Goal: Transaction & Acquisition: Book appointment/travel/reservation

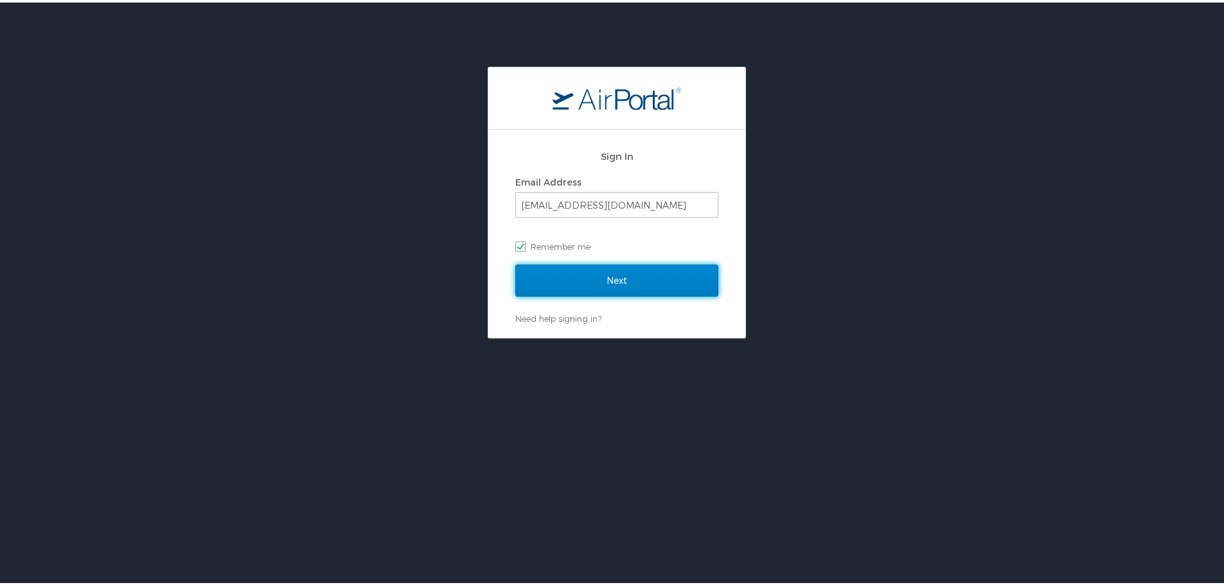
click at [619, 276] on input "Next" at bounding box center [616, 278] width 203 height 32
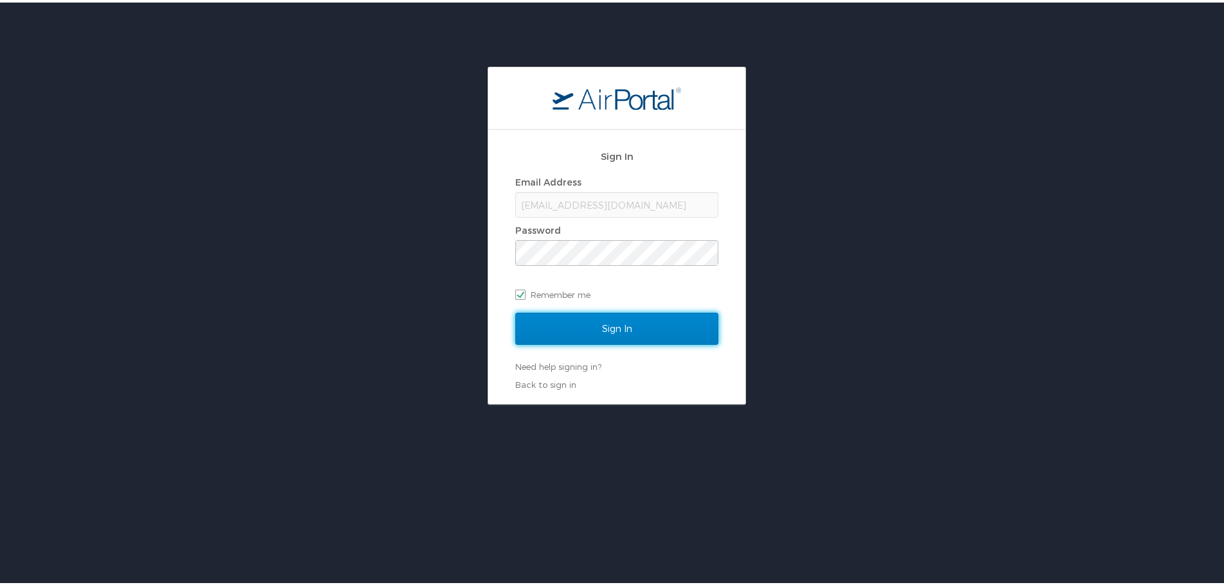
click at [632, 323] on input "Sign In" at bounding box center [616, 326] width 203 height 32
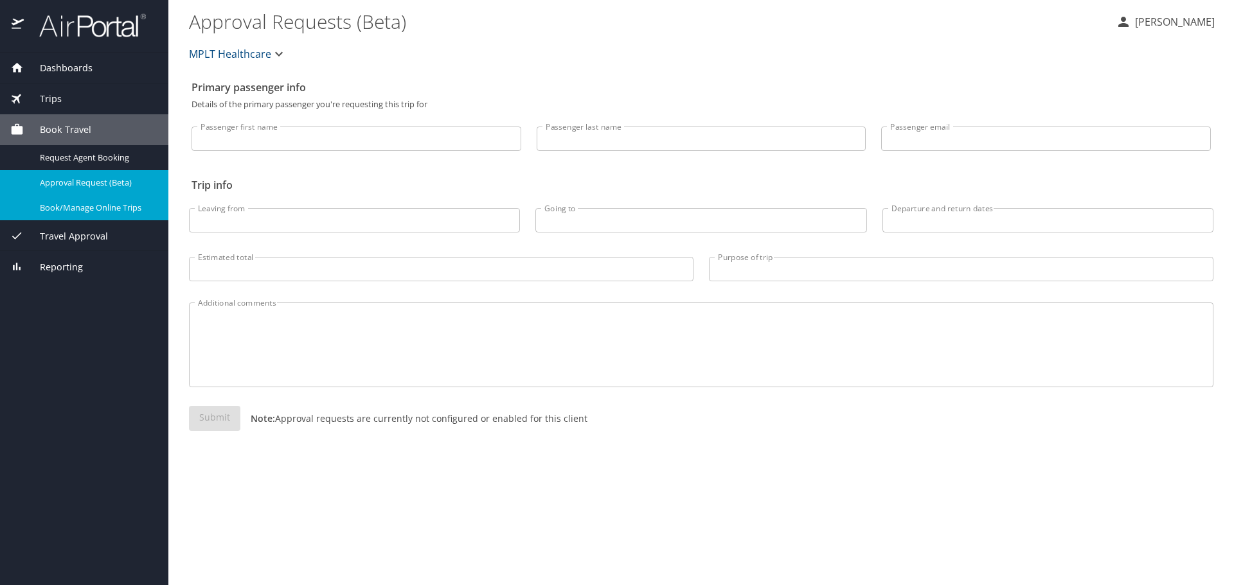
click at [87, 211] on span "Book/Manage Online Trips" at bounding box center [96, 208] width 113 height 12
